Goal: Task Accomplishment & Management: Manage account settings

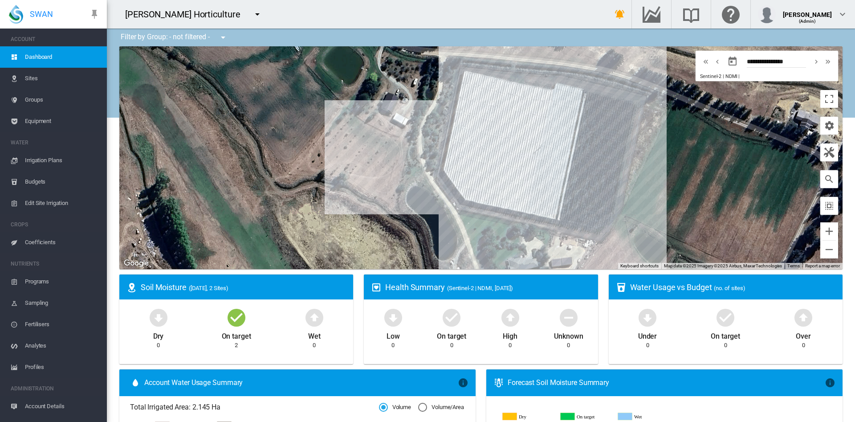
click at [248, 18] on button "button" at bounding box center [257, 14] width 18 height 18
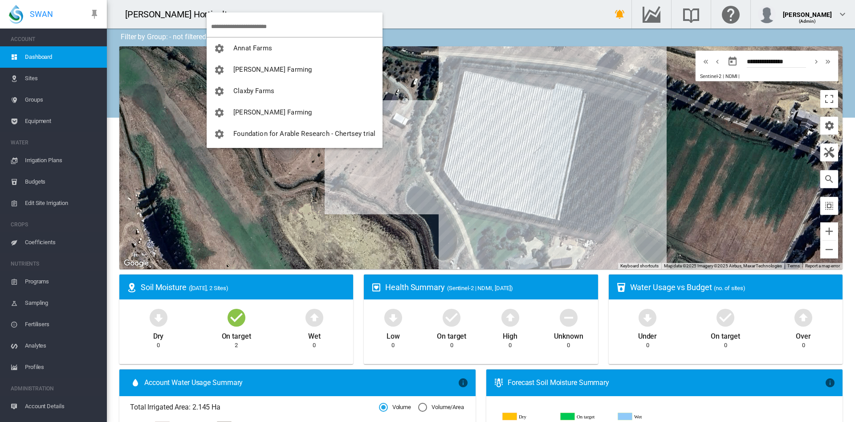
click at [52, 118] on md-backdrop at bounding box center [427, 211] width 855 height 422
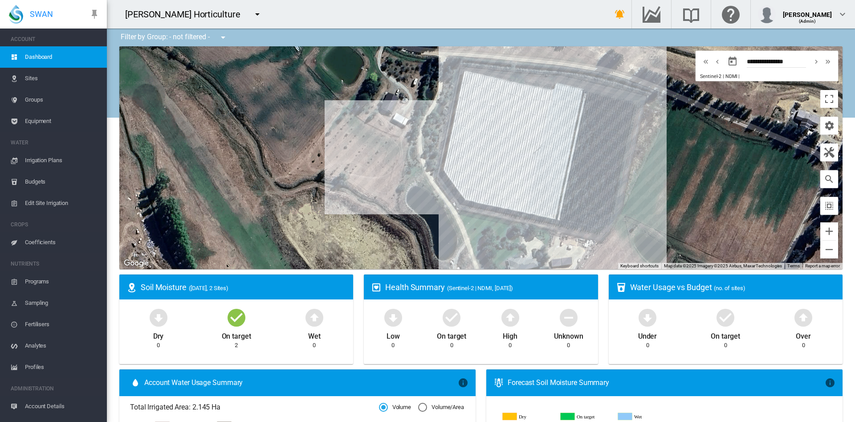
click at [52, 118] on span "Equipment" at bounding box center [62, 120] width 75 height 21
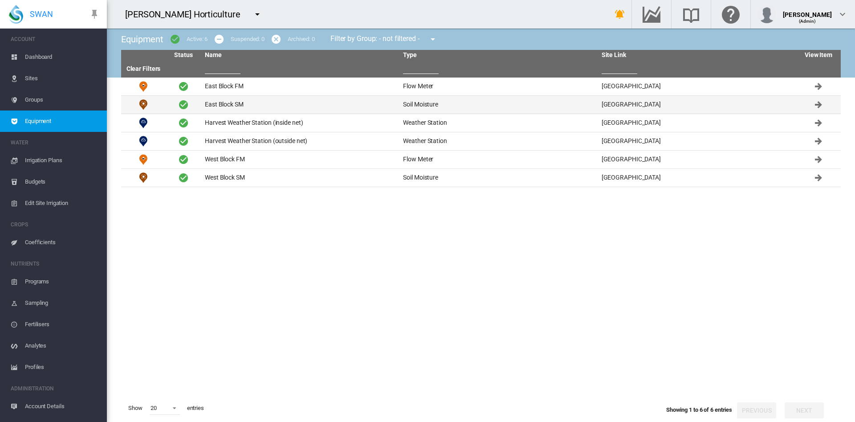
click at [231, 106] on td "East Block SM" at bounding box center [300, 105] width 198 height 18
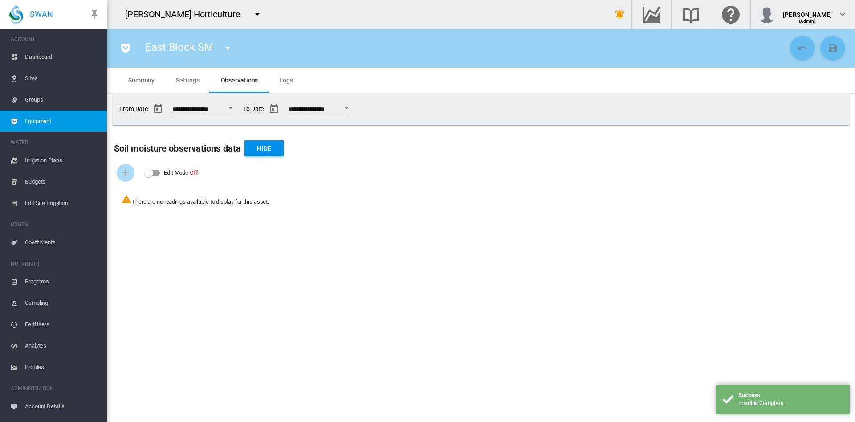
click at [188, 82] on span "Settings" at bounding box center [187, 80] width 23 height 7
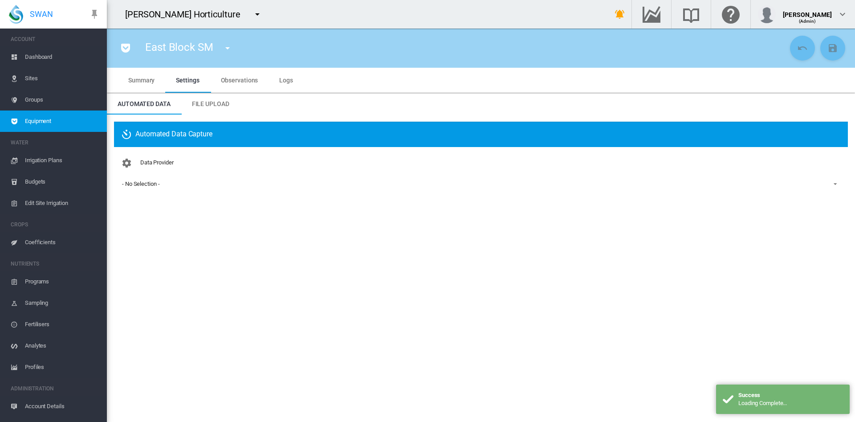
click at [149, 179] on md-select-value "- No Selection -" at bounding box center [481, 183] width 720 height 13
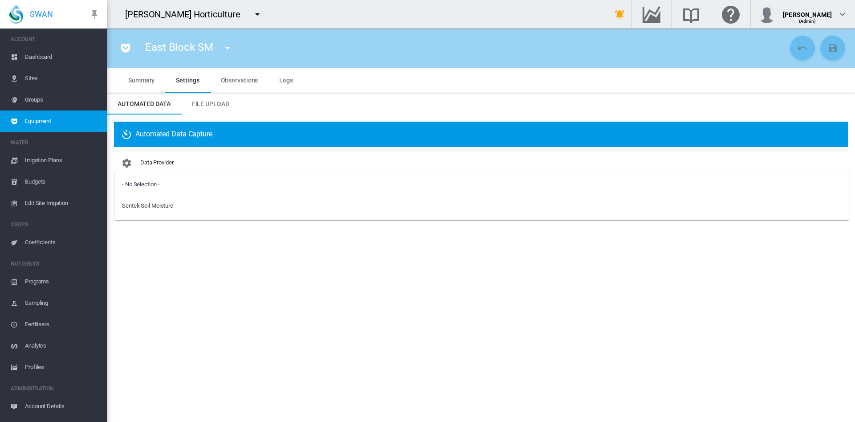
click at [31, 55] on md-backdrop at bounding box center [427, 211] width 855 height 422
